Goal: Find contact information: Find contact information

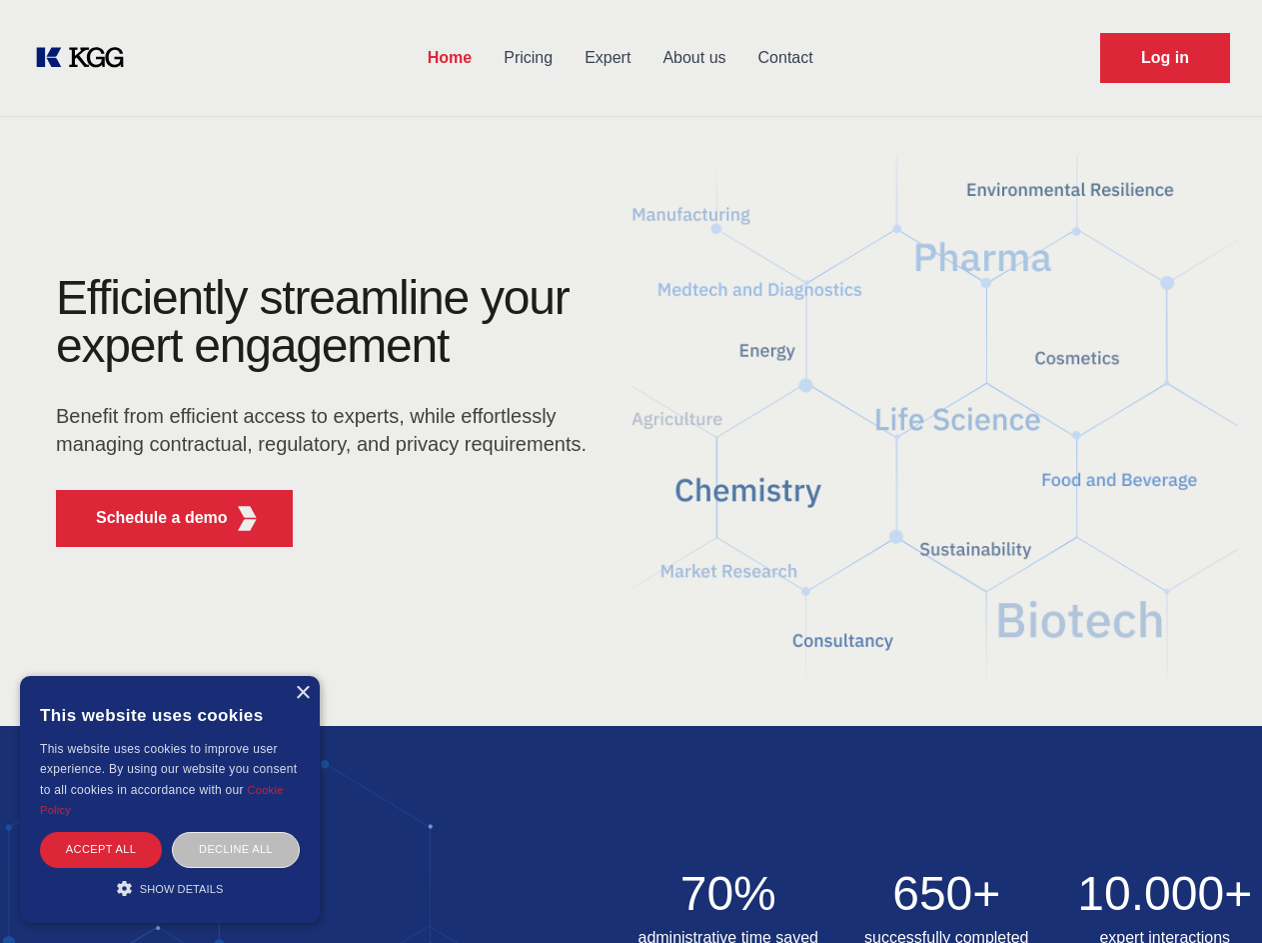
click at [631, 471] on div "Efficiently streamline your expert engagement Benefit from efficient access to …" at bounding box center [328, 418] width 608 height 289
click at [150, 518] on p "Schedule a demo" at bounding box center [162, 518] width 132 height 24
click at [302, 693] on div "× This website uses cookies This website uses cookies to improve user experienc…" at bounding box center [170, 799] width 300 height 247
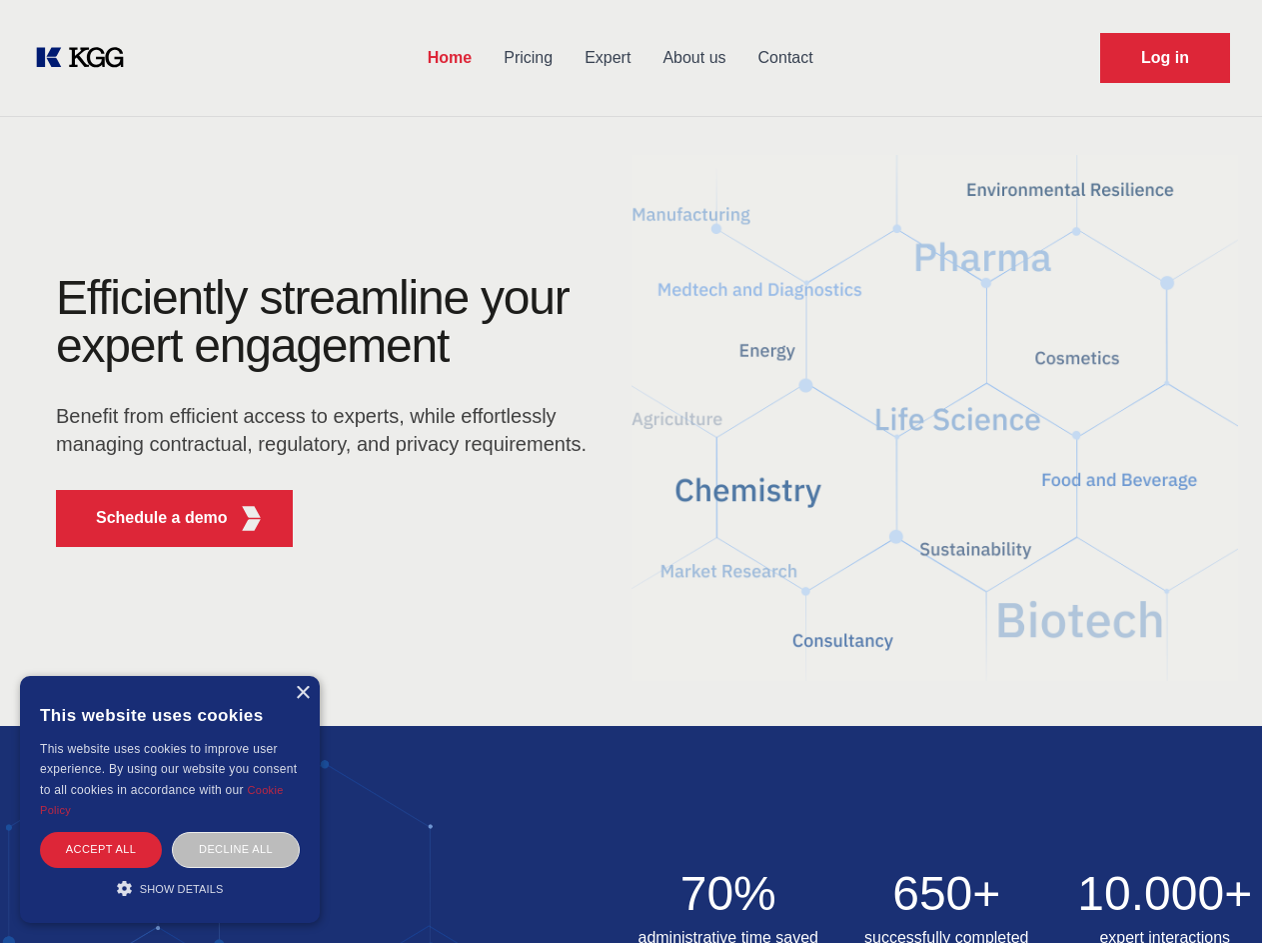
click at [101, 849] on div "Accept all" at bounding box center [101, 849] width 122 height 35
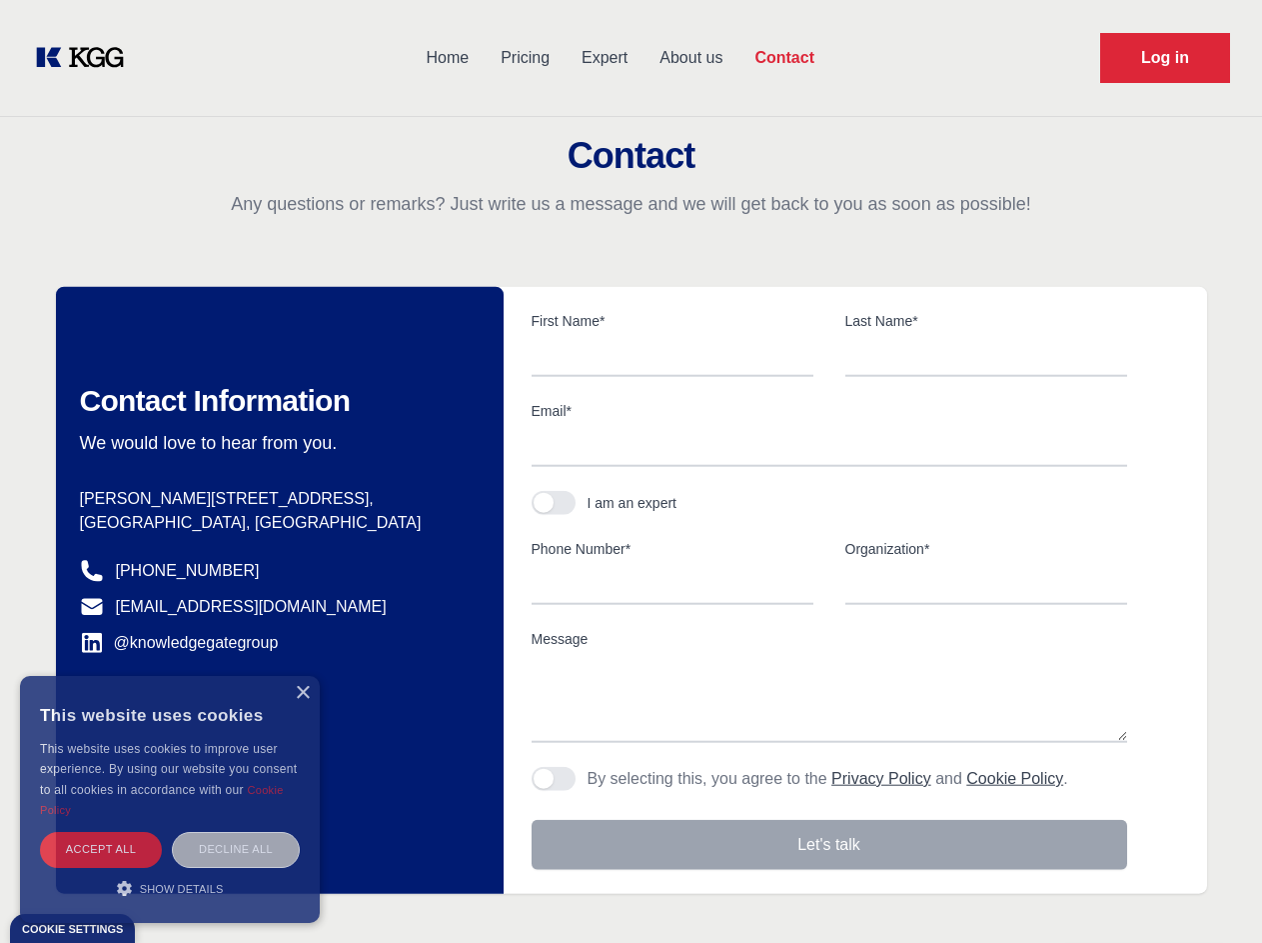
click at [236, 849] on div "Decline all" at bounding box center [236, 849] width 128 height 35
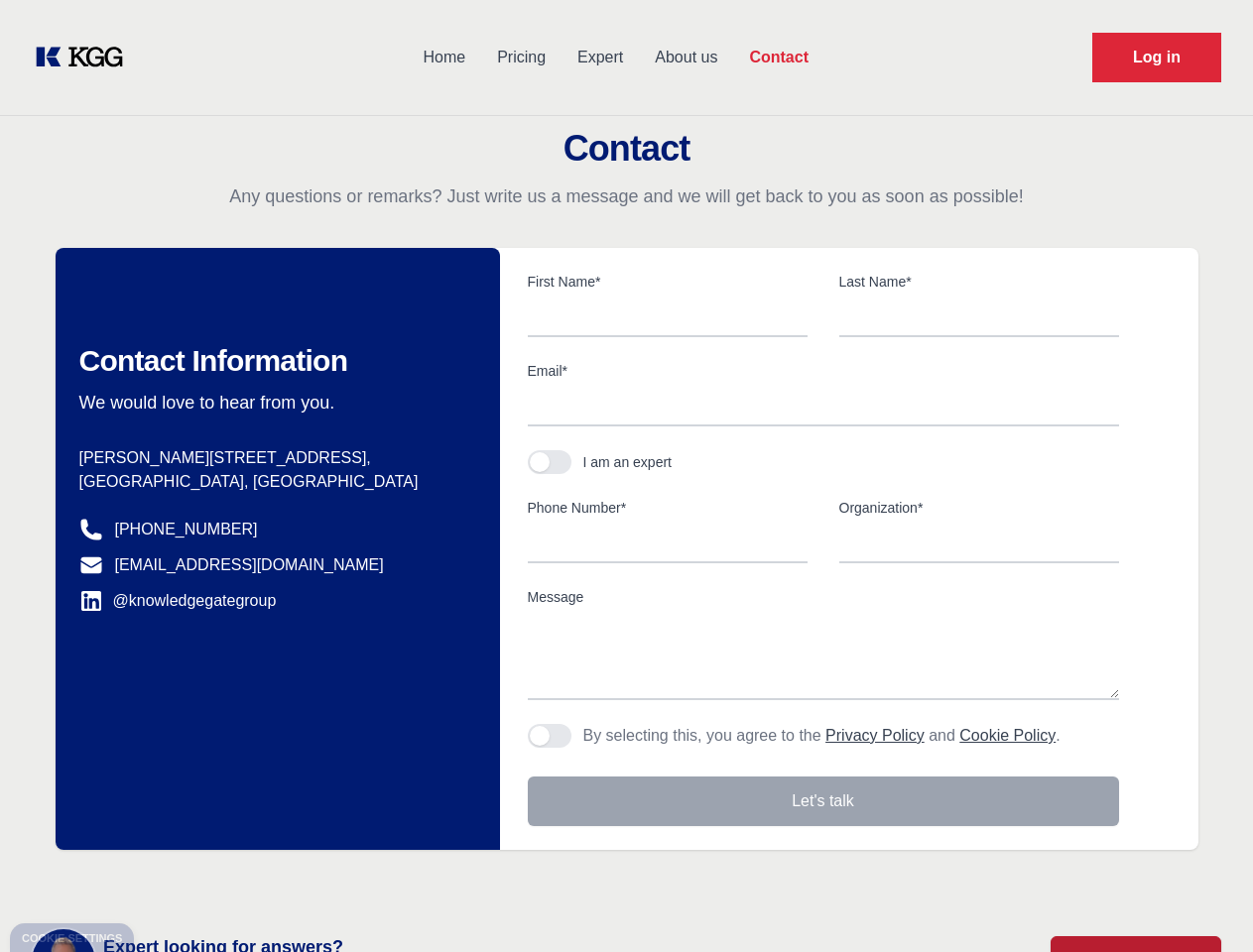
click at [169, 882] on main "Contact Any questions or remarks? Just write us a message and we will get back …" at bounding box center [626, 516] width 1253 height 1032
